Goal: Information Seeking & Learning: Compare options

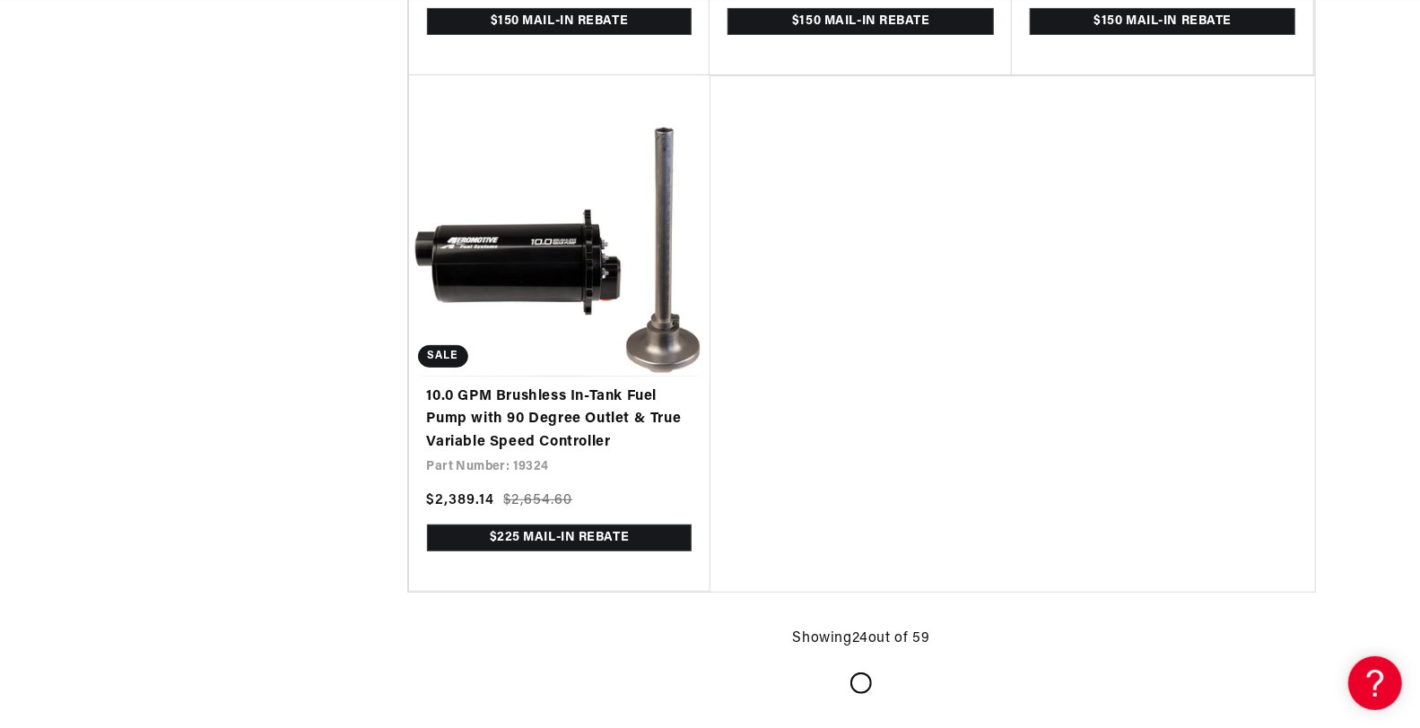
scroll to position [4507, 0]
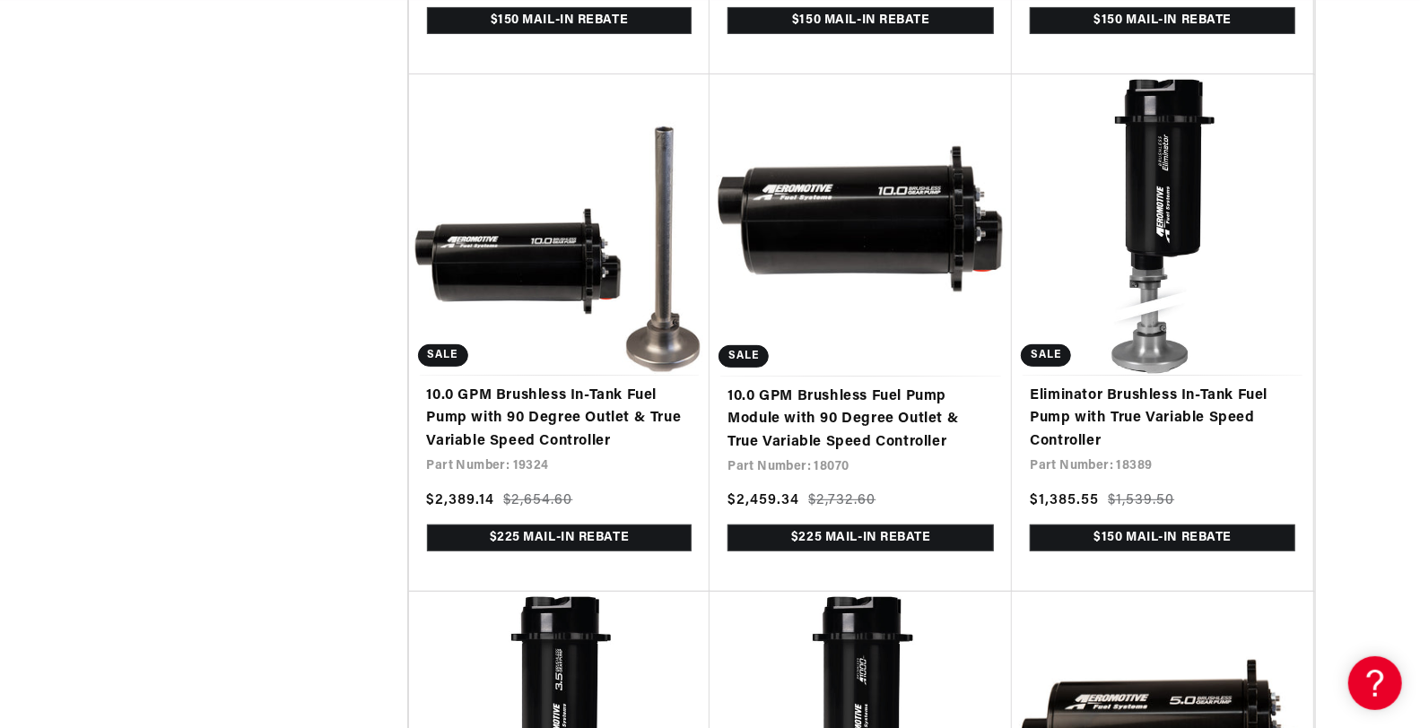
scroll to position [0, 18]
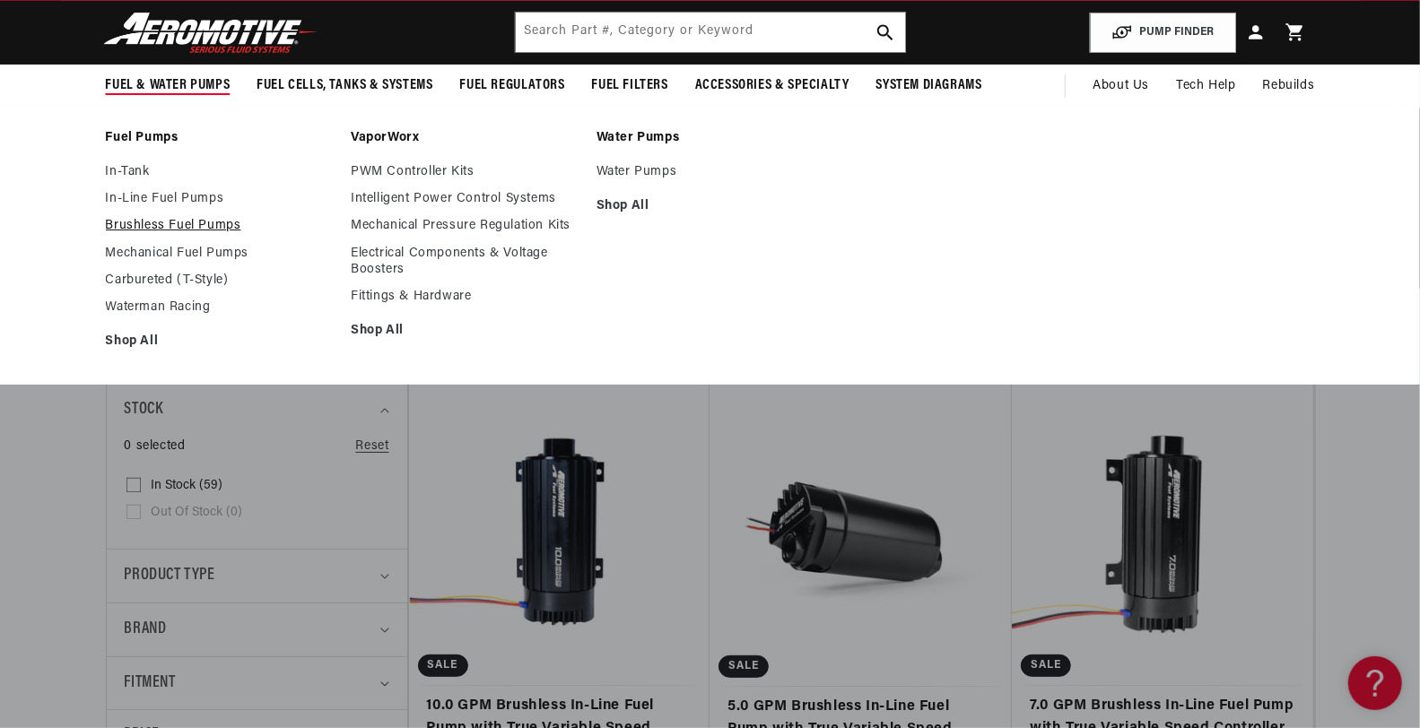
click at [182, 222] on link "Brushless Fuel Pumps" at bounding box center [220, 226] width 228 height 16
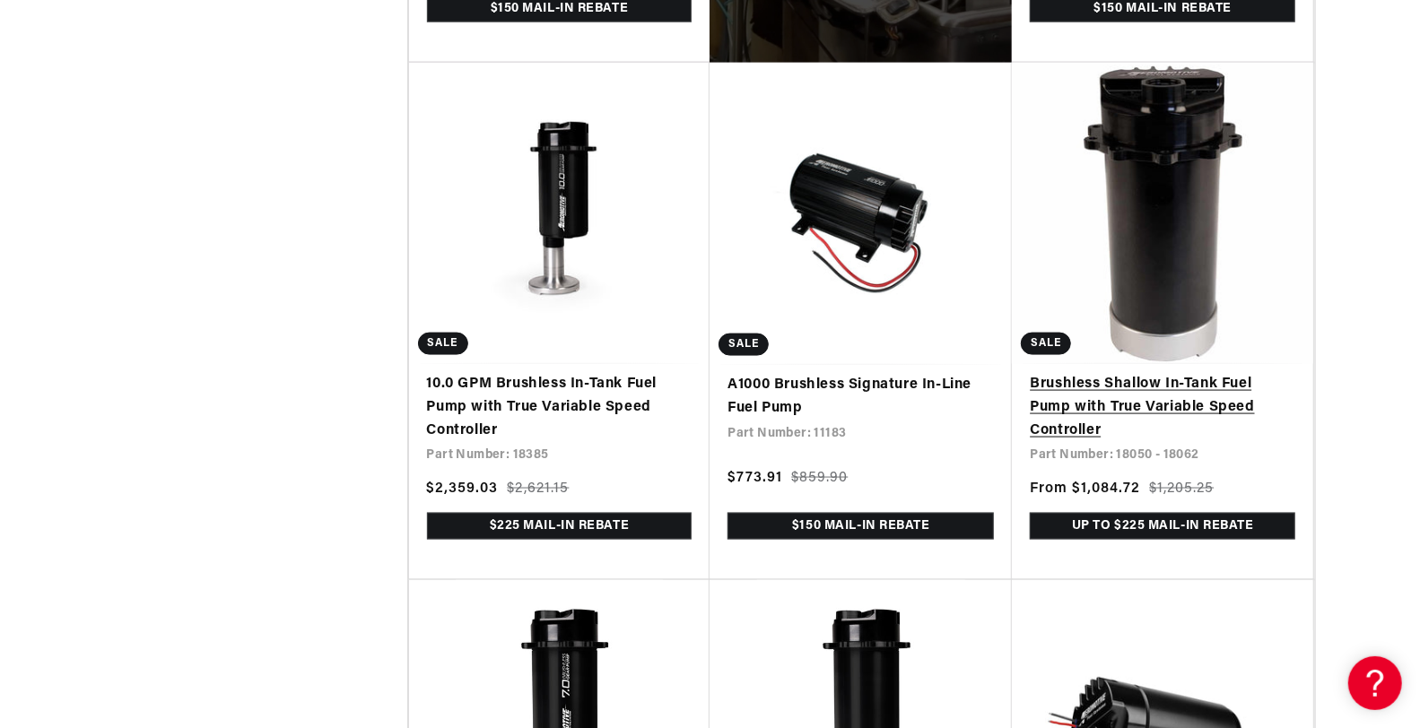
click at [1191, 373] on link "Brushless Shallow In-Tank Fuel Pump with True Variable Speed Controller" at bounding box center [1162, 407] width 265 height 69
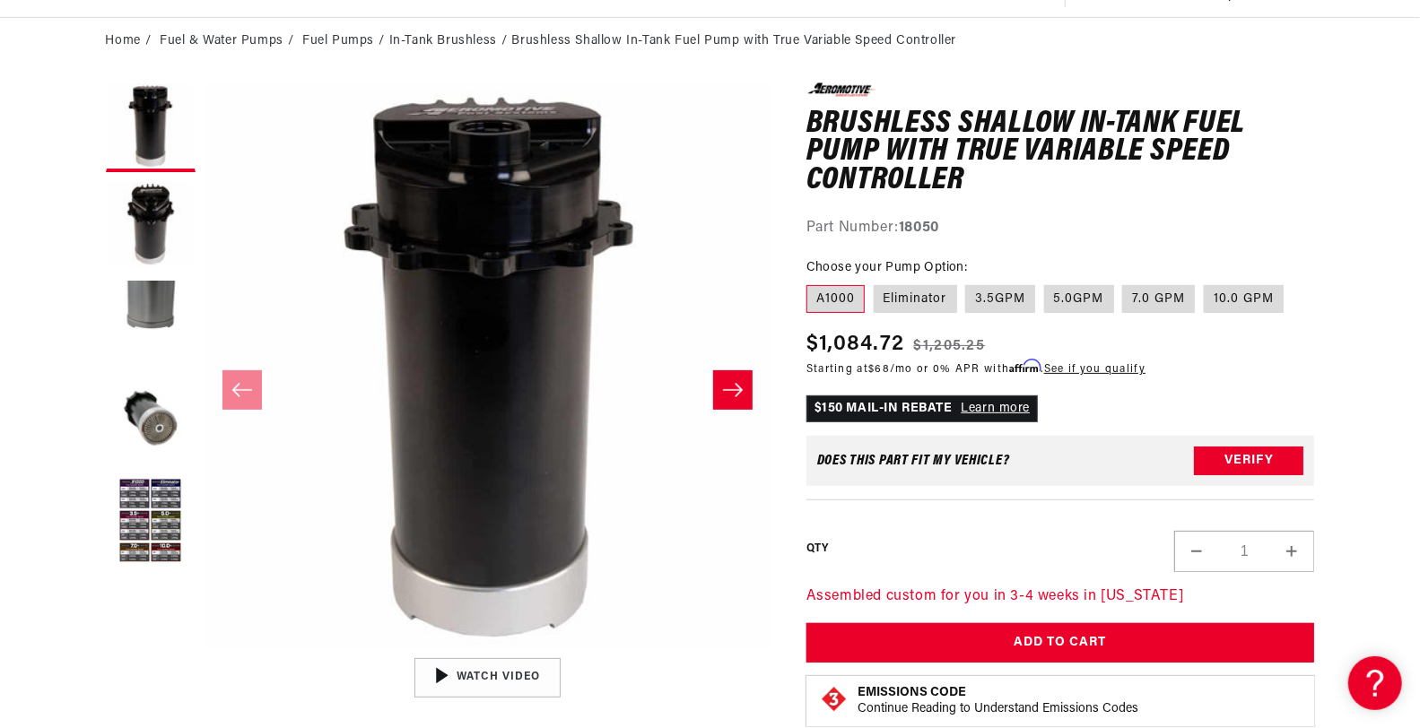
scroll to position [168, 0]
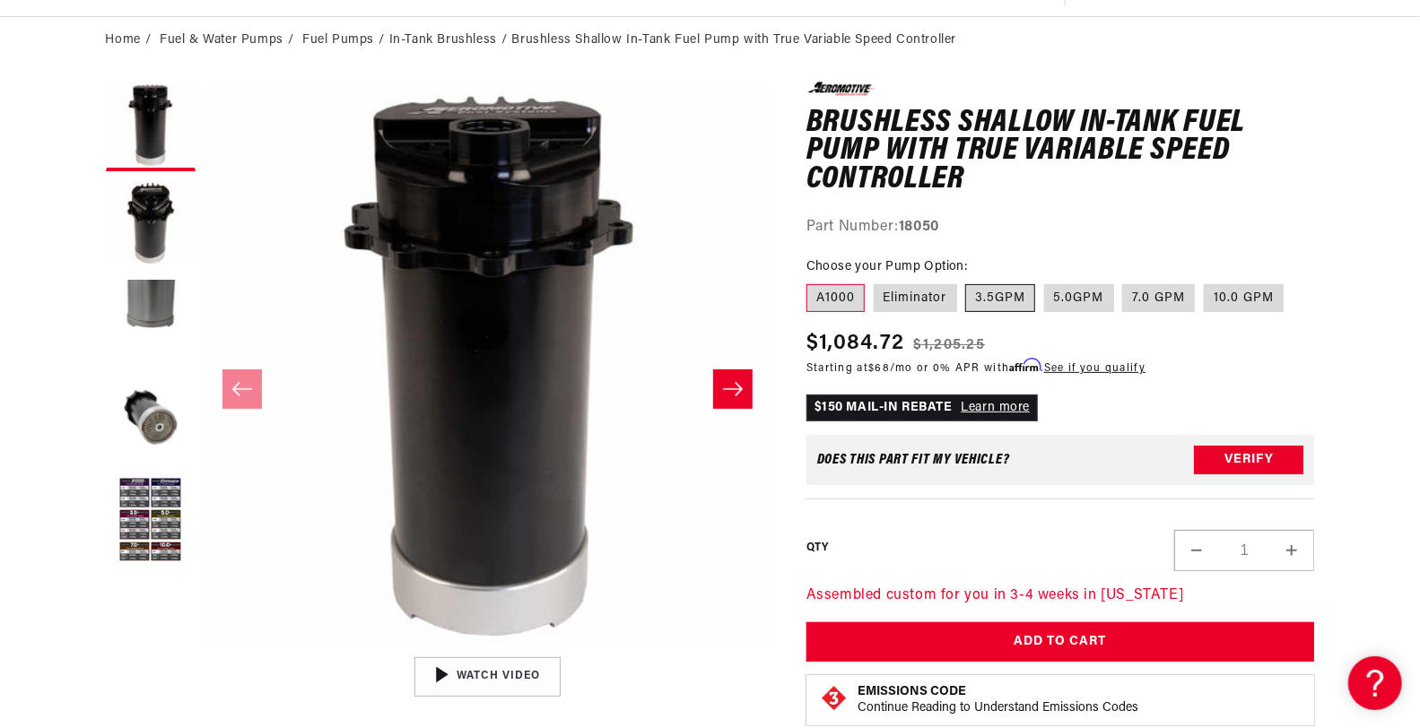
click at [1005, 309] on label "3.5GPM" at bounding box center [1000, 298] width 70 height 29
click at [967, 282] on input "3.5GPM" at bounding box center [966, 281] width 1 height 1
radio input "true"
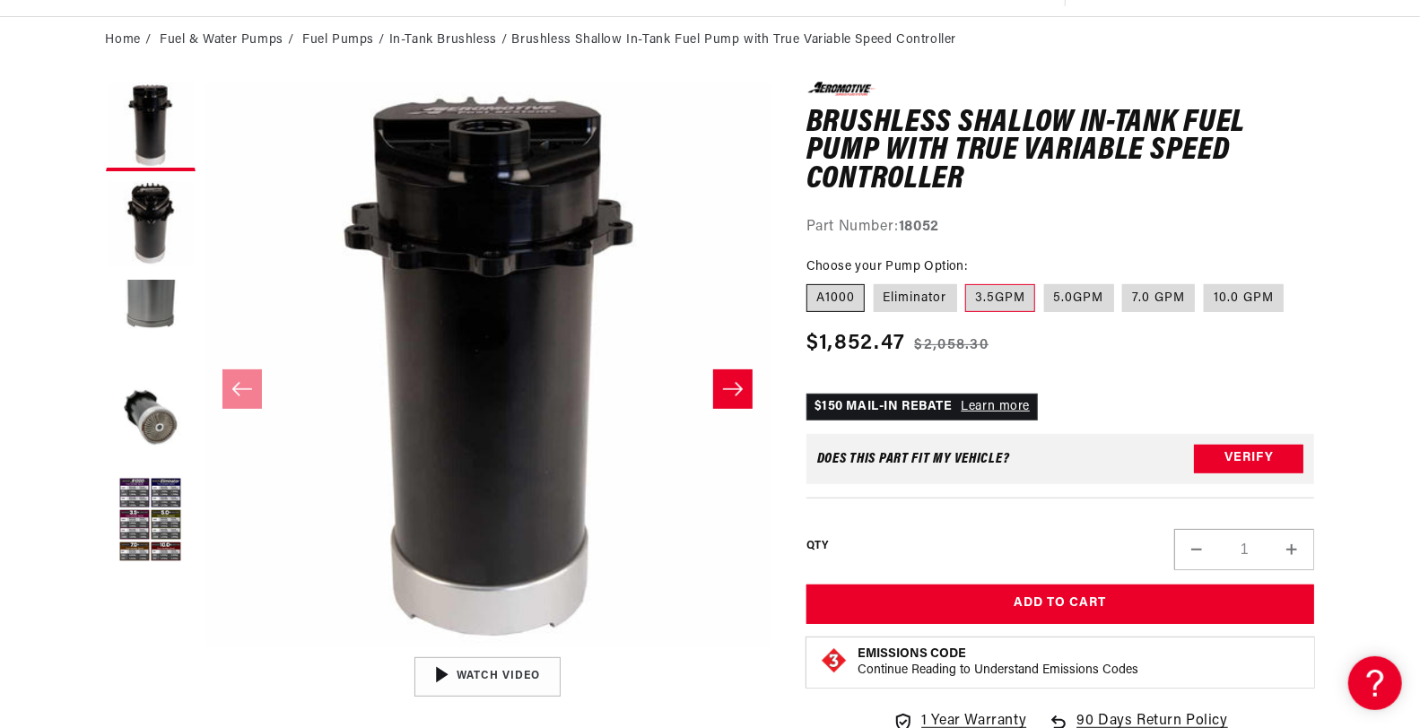
scroll to position [0, 1016]
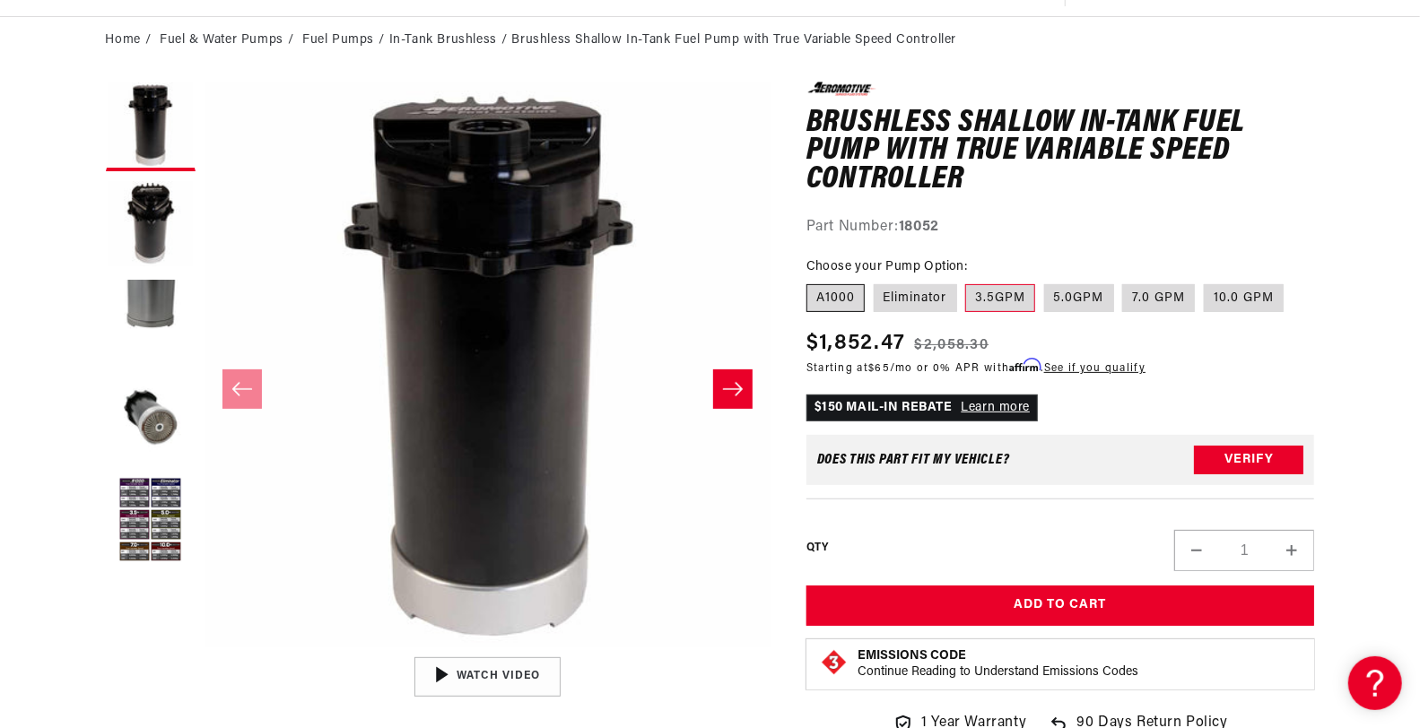
click at [837, 294] on label "A1000" at bounding box center [835, 298] width 58 height 29
click at [812, 282] on input "A1000" at bounding box center [811, 281] width 1 height 1
radio input "true"
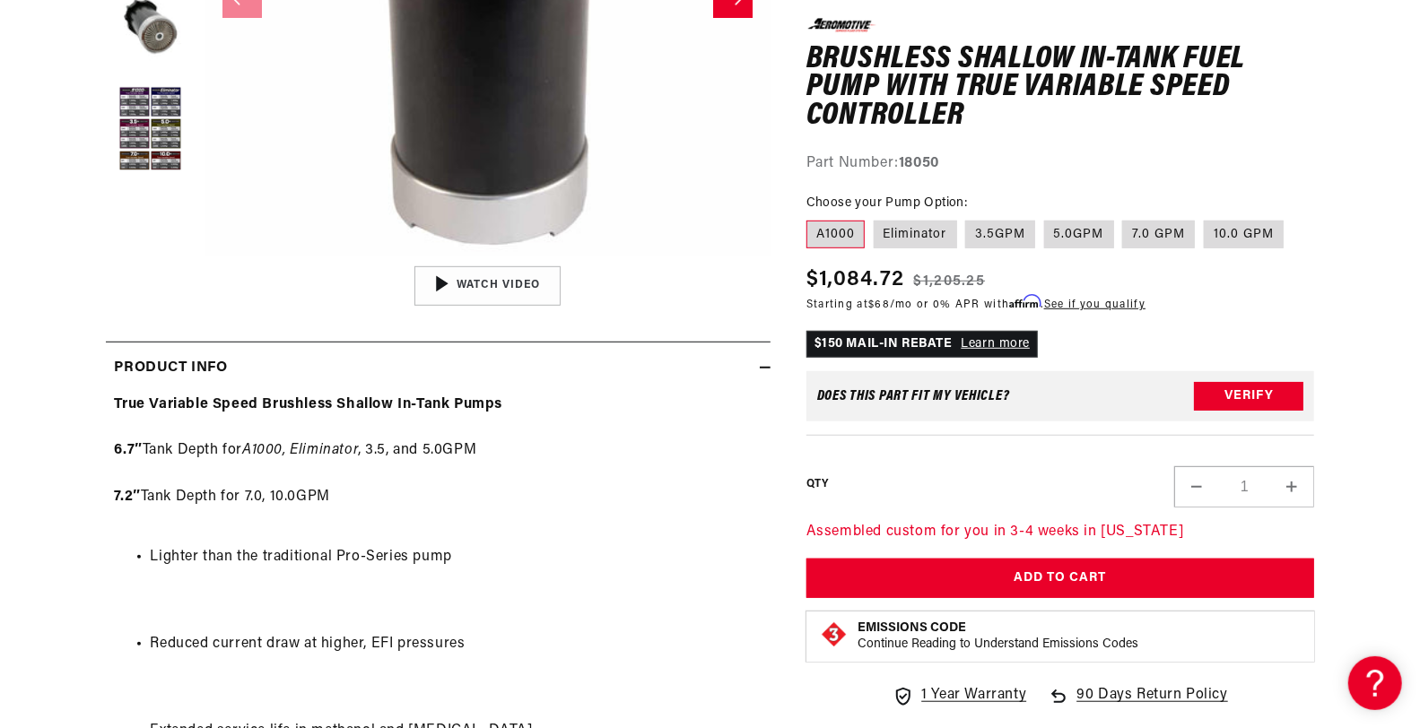
scroll to position [560, 0]
drag, startPoint x: 259, startPoint y: 512, endPoint x: 764, endPoint y: 238, distance: 574.7
click at [204, 257] on button "Open media 1 in modal" at bounding box center [204, 257] width 0 height 0
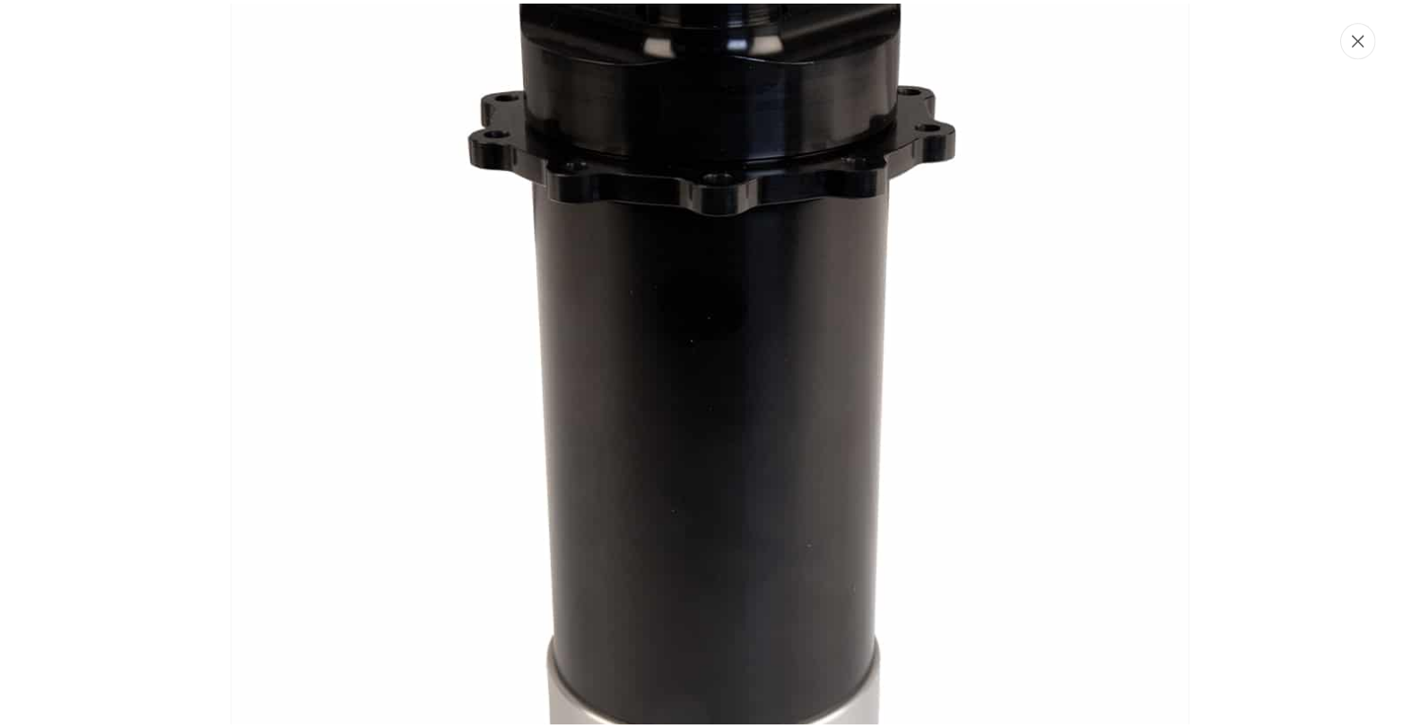
scroll to position [0, 0]
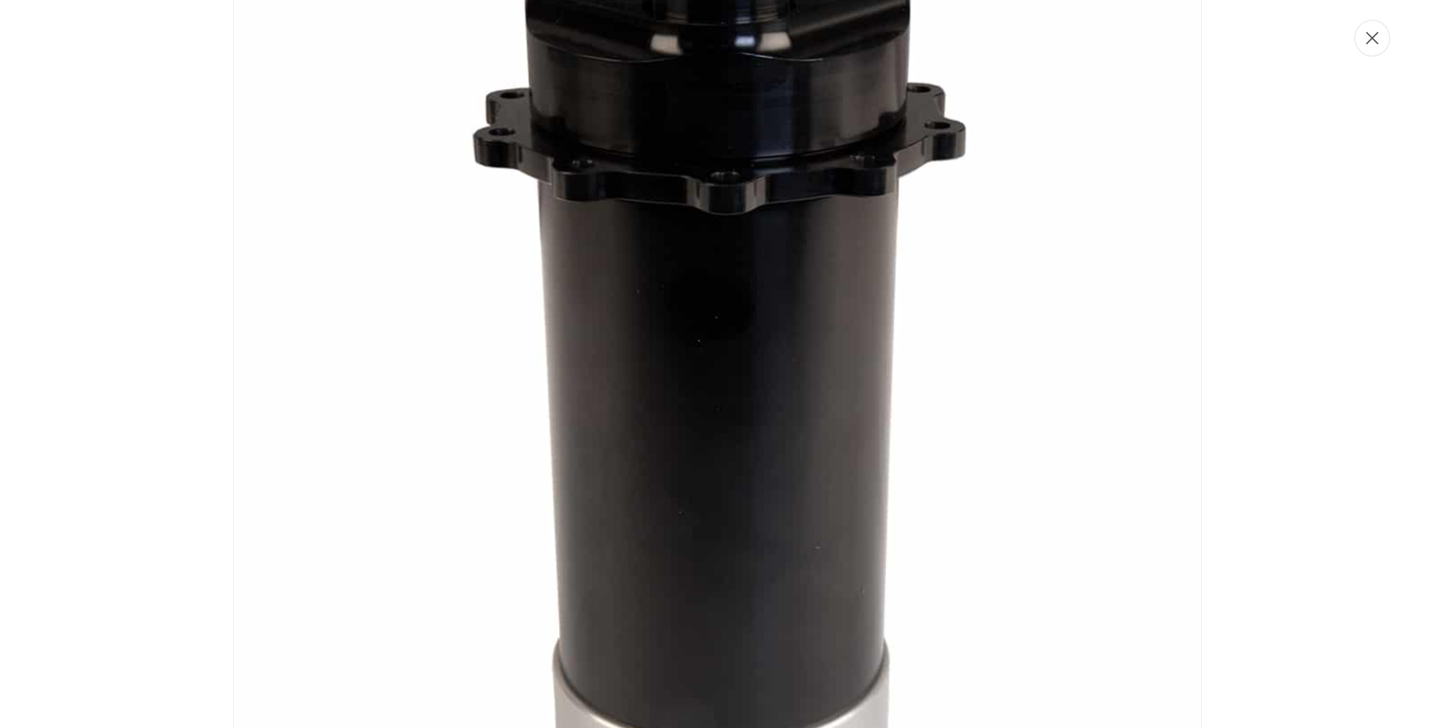
click at [1369, 33] on icon "Close" at bounding box center [1372, 38] width 13 height 13
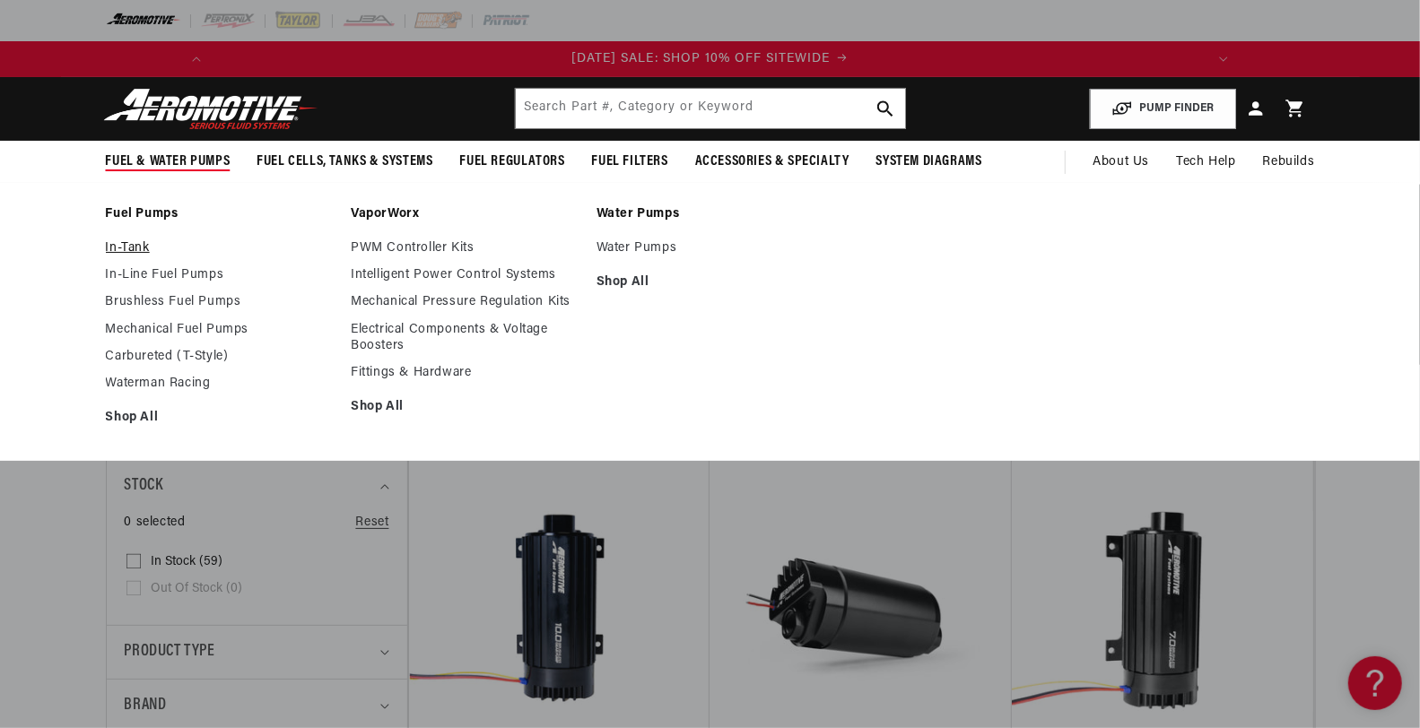
click at [139, 248] on link "In-Tank" at bounding box center [220, 248] width 228 height 16
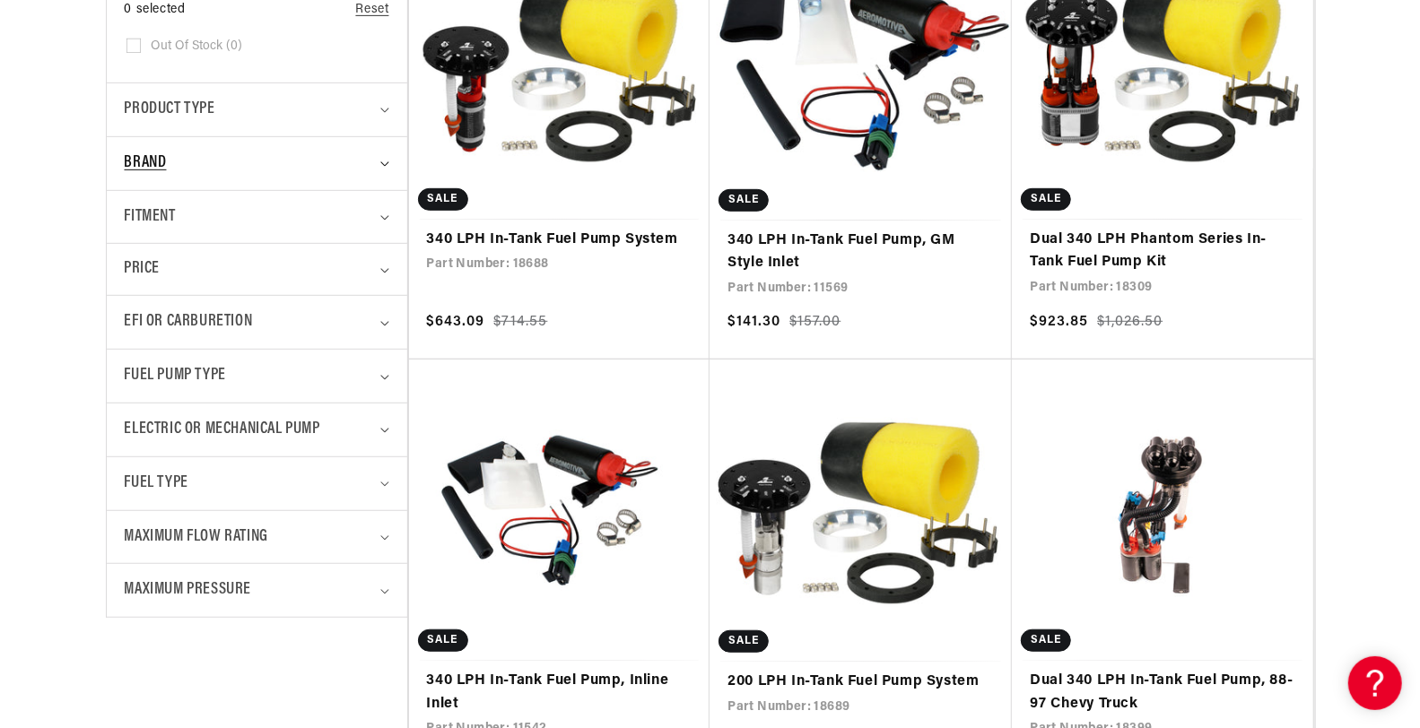
click at [386, 157] on summary "Brand" at bounding box center [257, 163] width 265 height 53
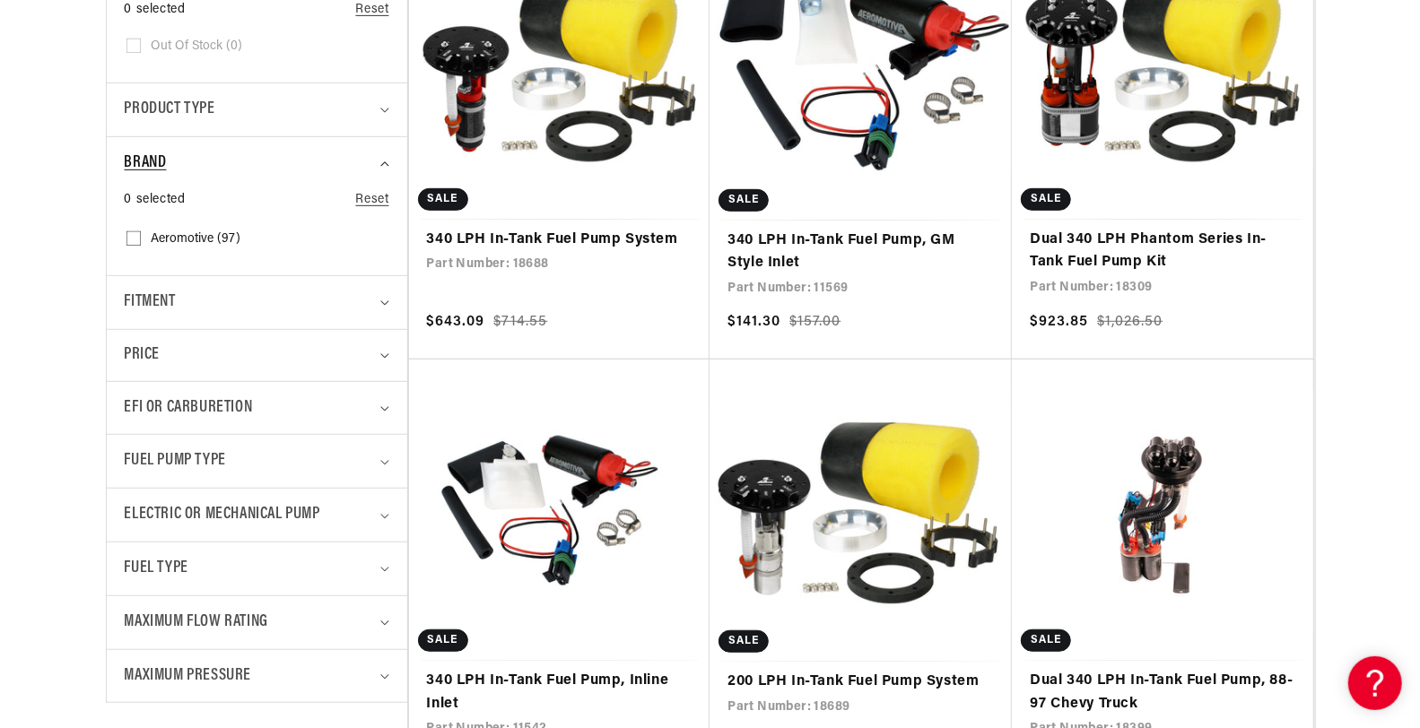
click at [386, 157] on summary "Brand" at bounding box center [257, 163] width 265 height 53
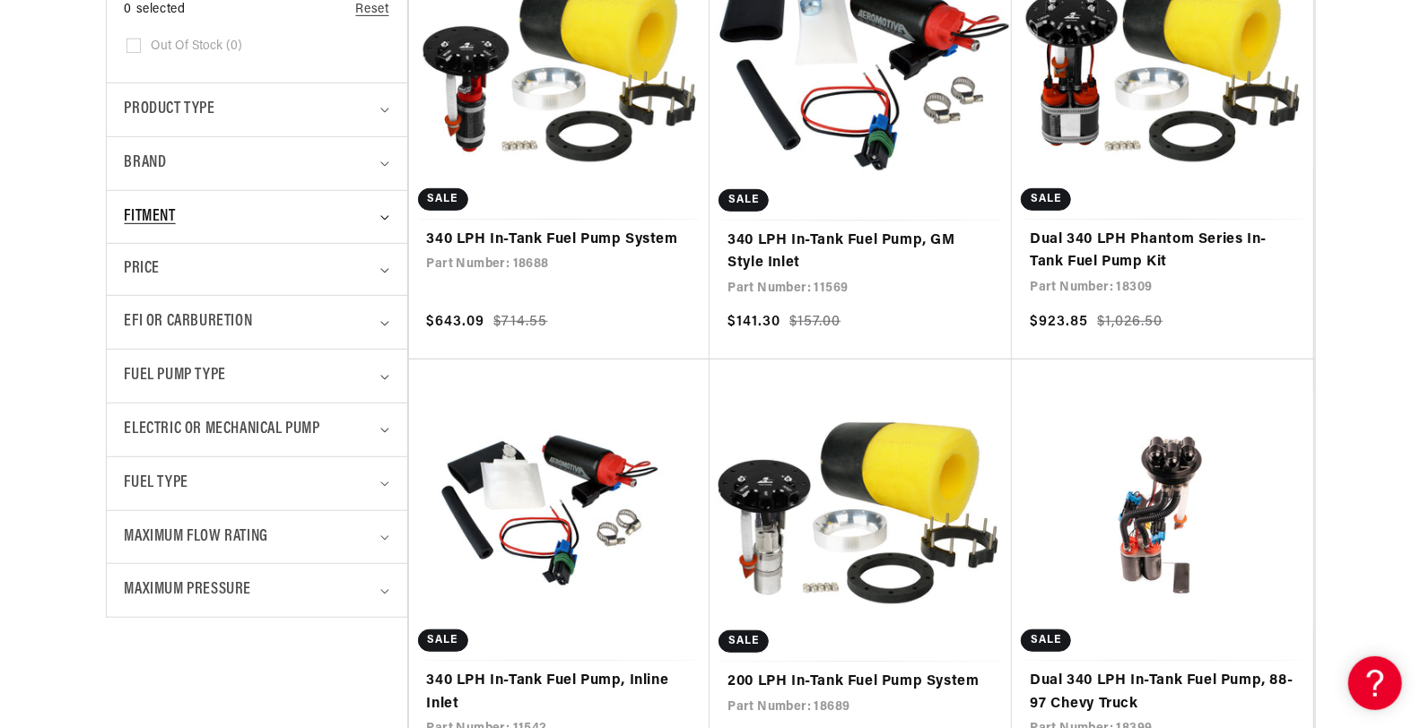
click at [386, 211] on summary "Fitment" at bounding box center [257, 217] width 265 height 53
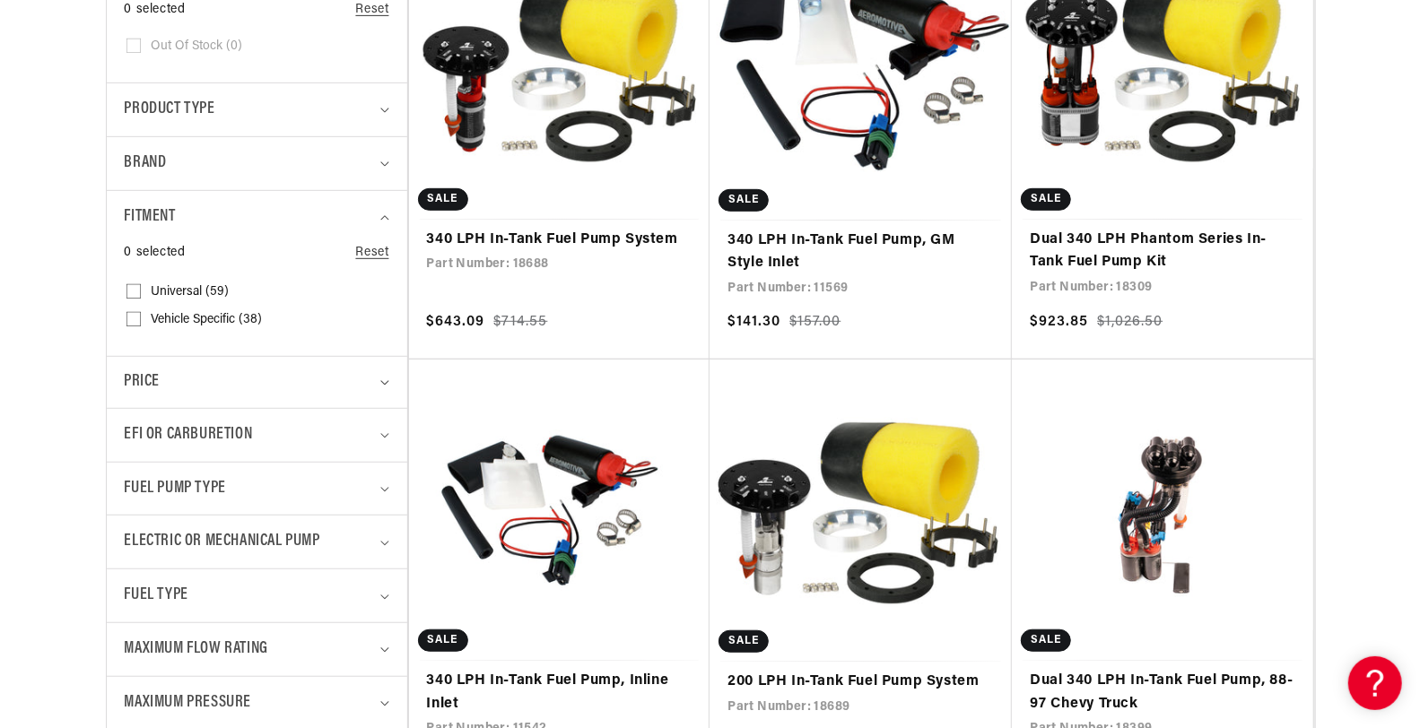
click at [226, 312] on span "Vehicle Specific (38)" at bounding box center [207, 320] width 111 height 16
click at [141, 316] on input "Vehicle Specific (38) Vehicle Specific (38 products)" at bounding box center [133, 323] width 14 height 14
checkbox input "true"
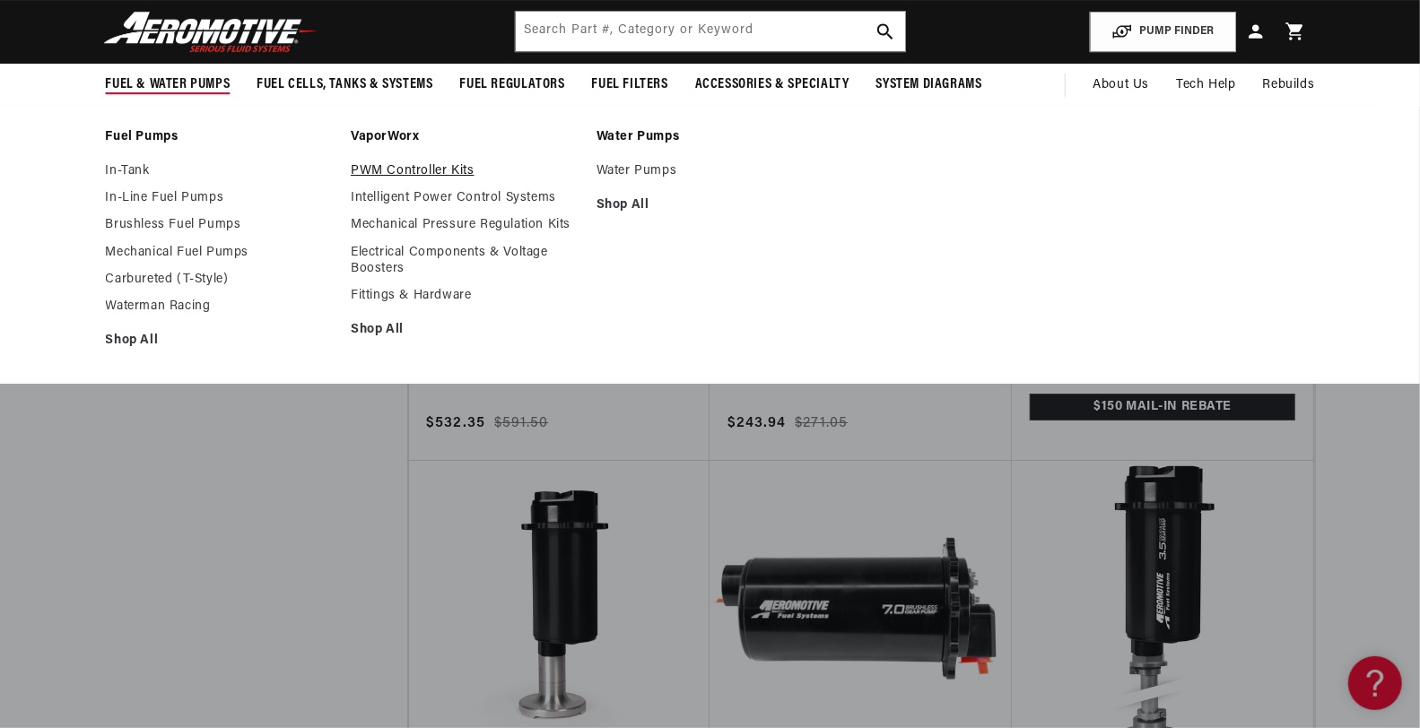
click at [448, 167] on link "PWM Controller Kits" at bounding box center [465, 171] width 228 height 16
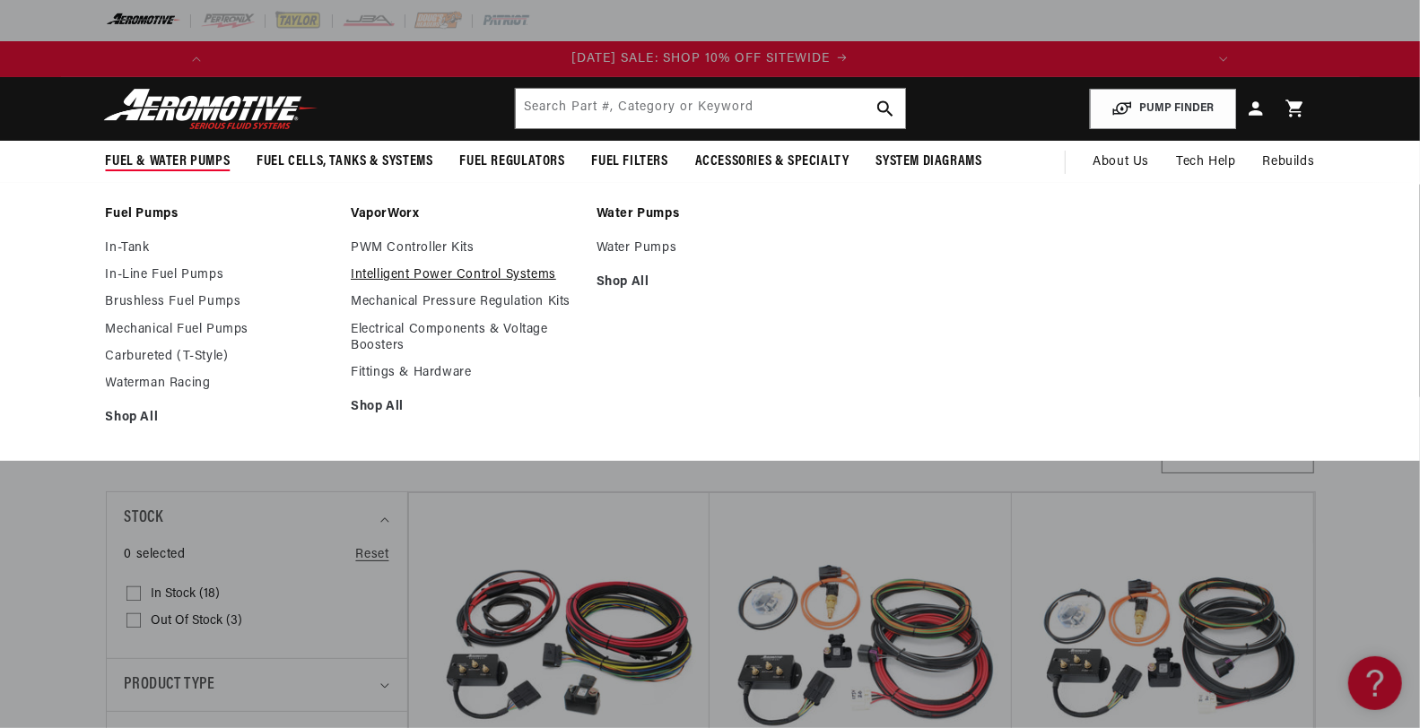
click at [443, 275] on link "Intelligent Power Control Systems" at bounding box center [465, 275] width 228 height 16
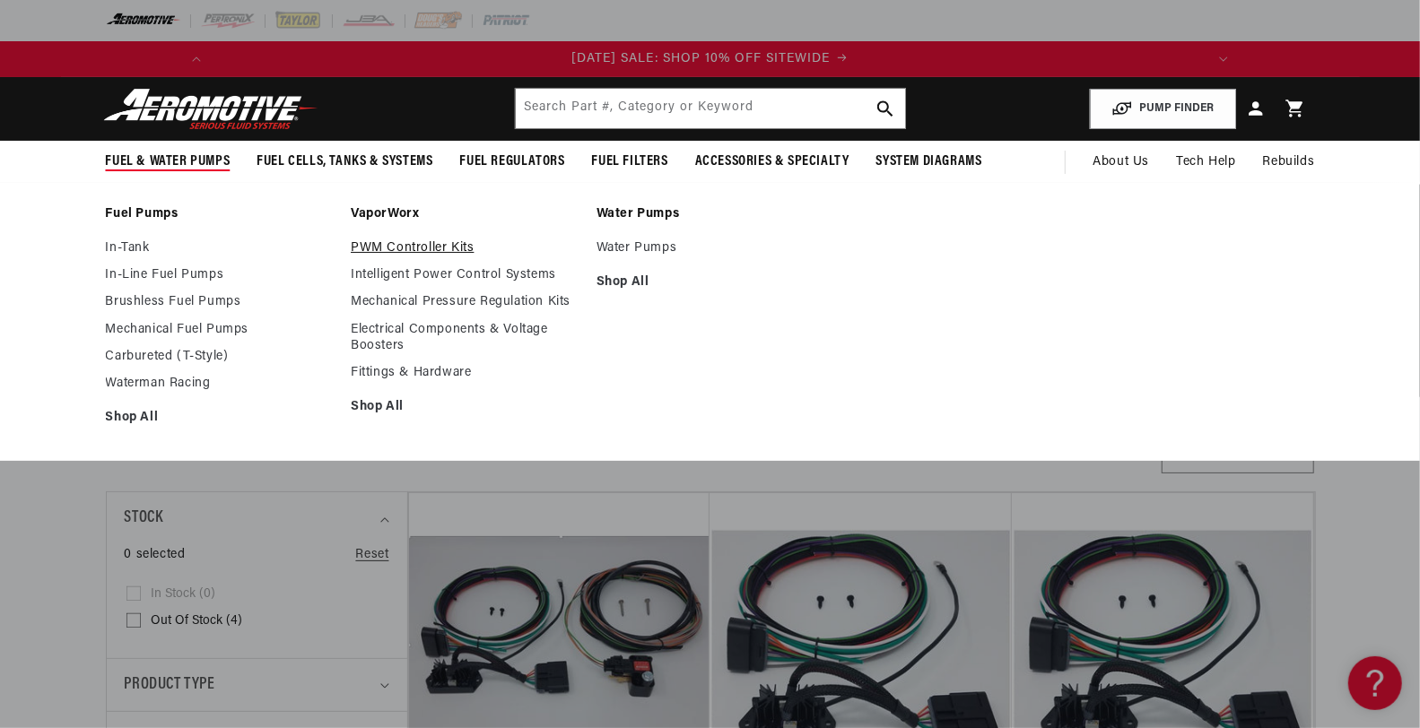
click at [381, 245] on link "PWM Controller Kits" at bounding box center [465, 248] width 228 height 16
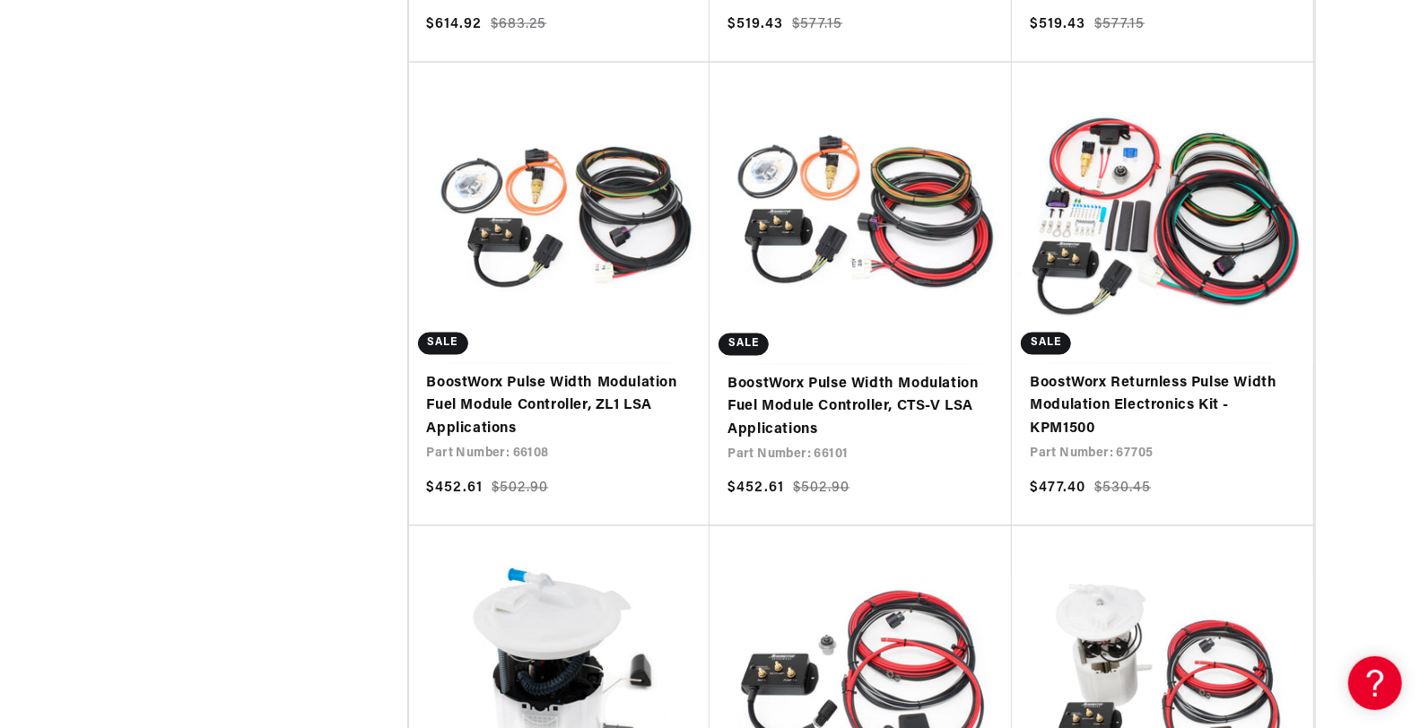
scroll to position [0, 2033]
